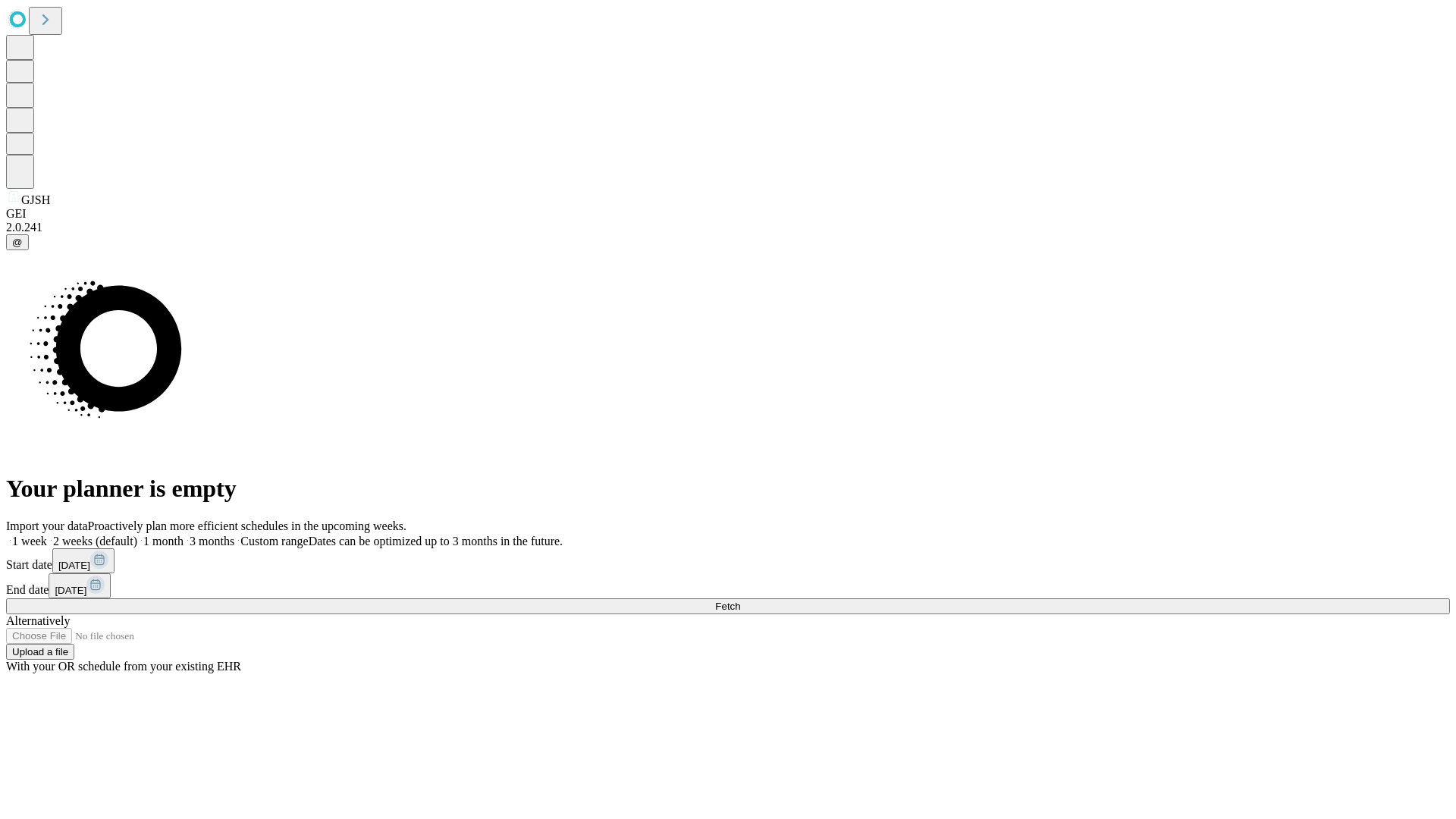
click at [740, 600] on span "Fetch" at bounding box center [728, 605] width 25 height 11
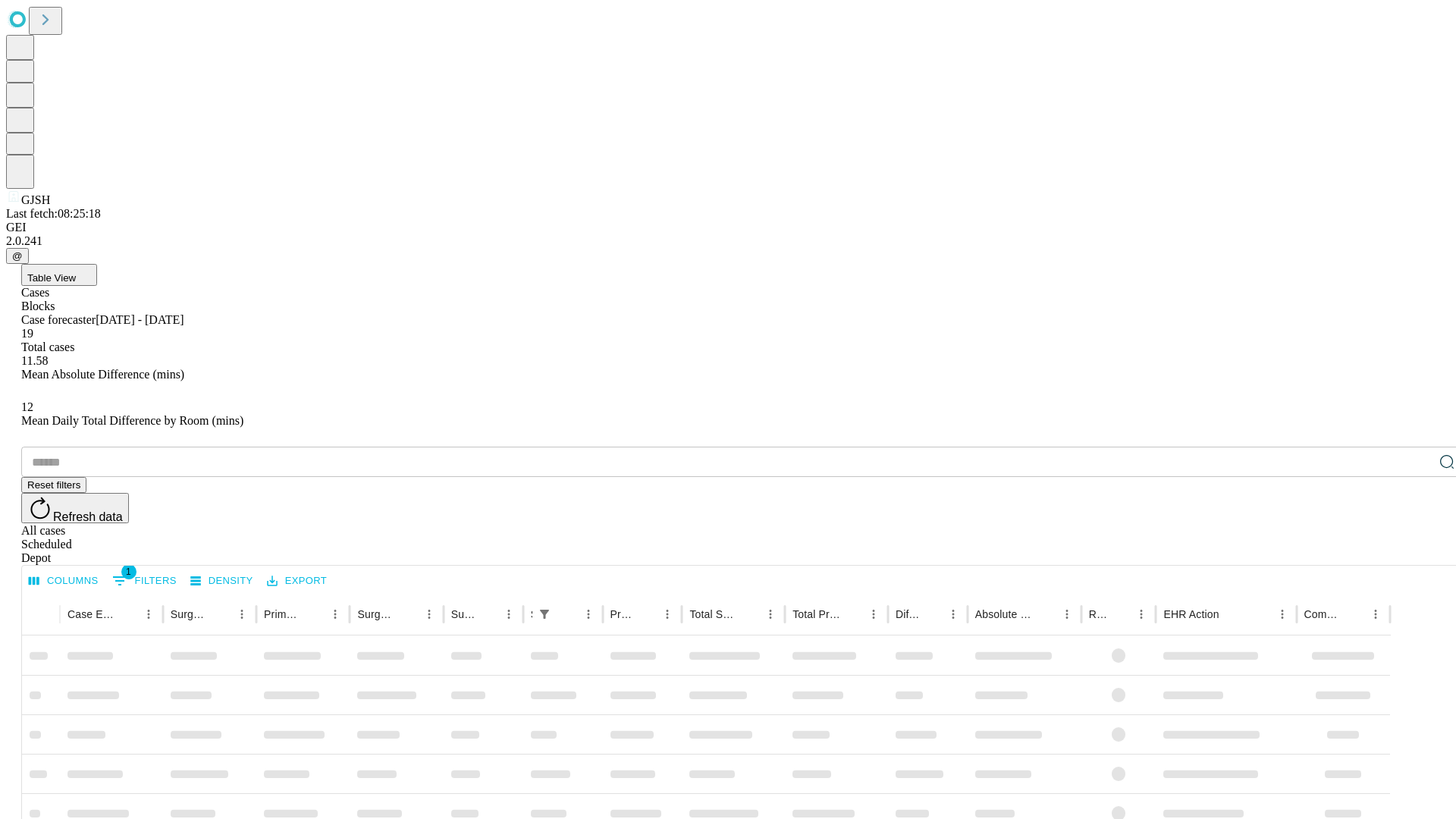
click at [75, 272] on span "Table View" at bounding box center [51, 277] width 48 height 11
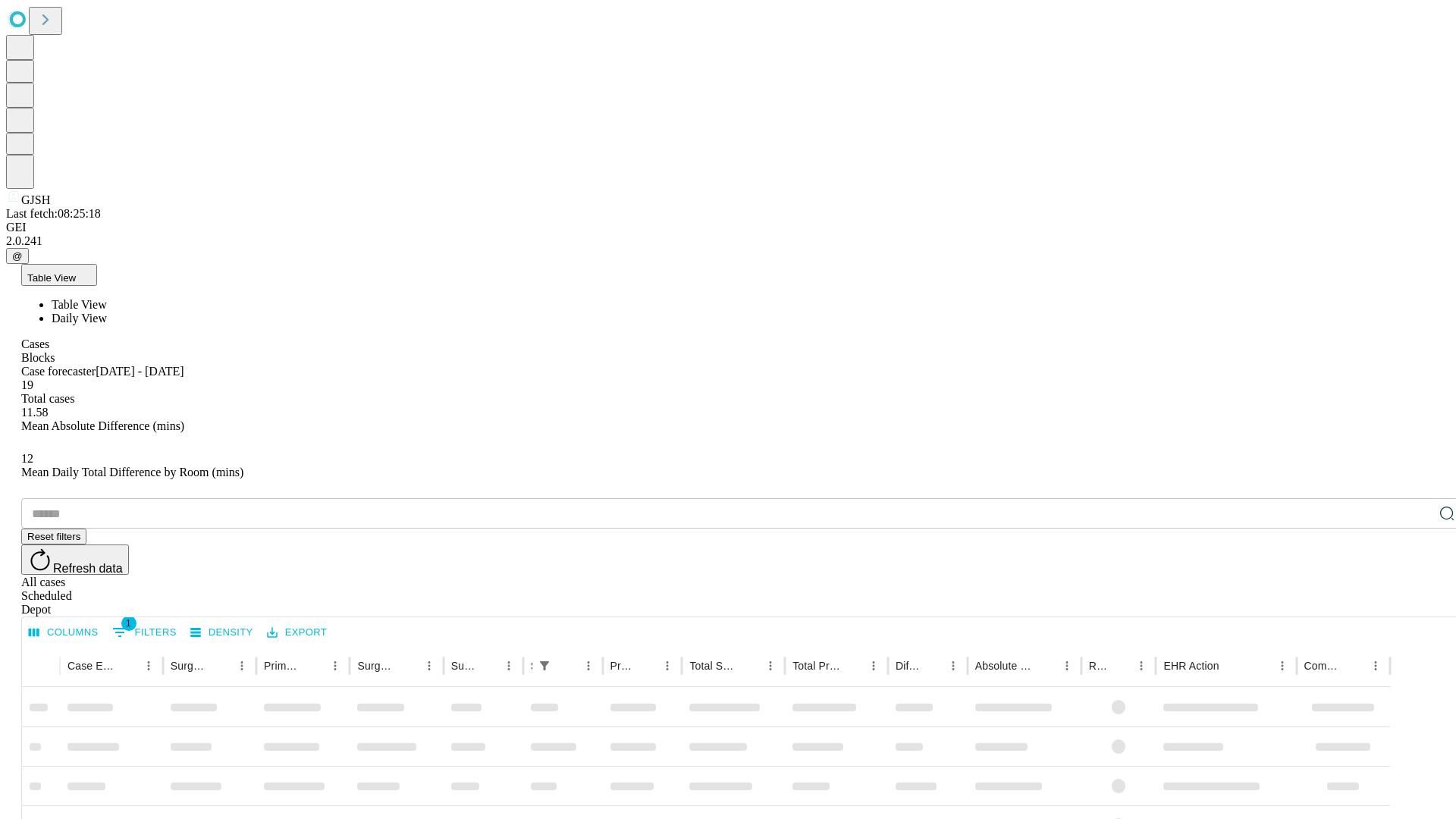
click at [107, 311] on span "Daily View" at bounding box center [79, 317] width 55 height 13
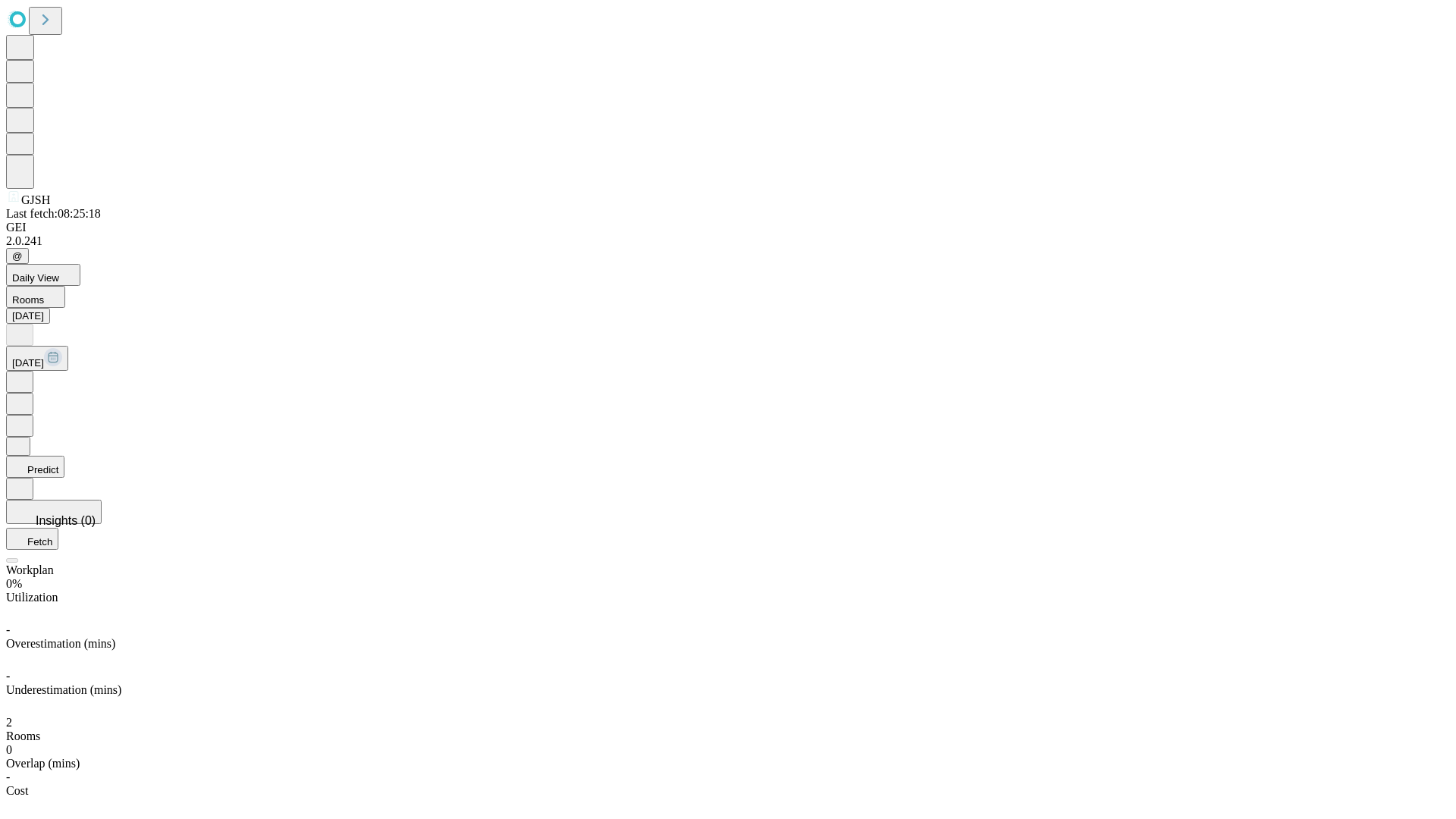
click at [64, 455] on button "Predict" at bounding box center [35, 466] width 59 height 22
